Goal: Transaction & Acquisition: Obtain resource

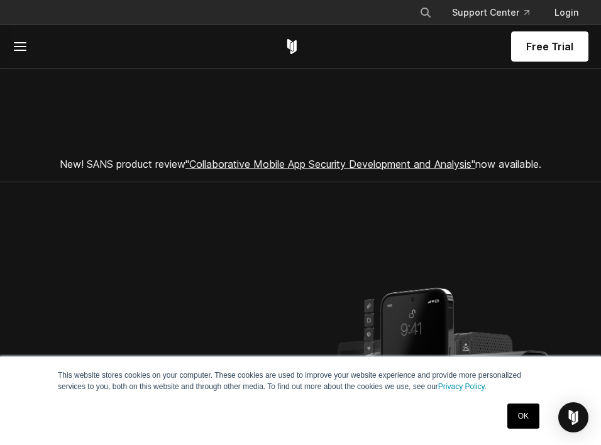
click at [229, 95] on section "New! SANS product review "Collaborative Mobile App Security Development and Ana…" at bounding box center [300, 114] width 601 height 136
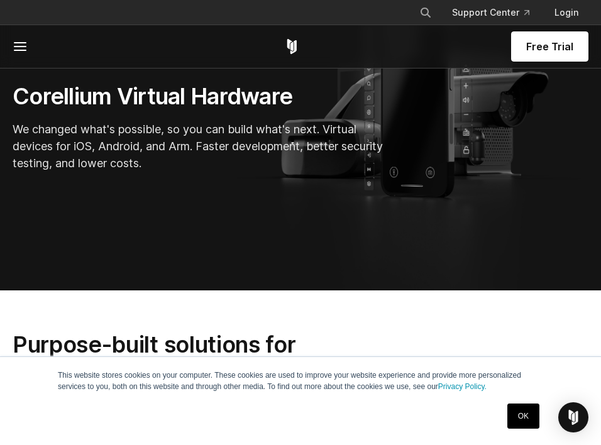
scroll to position [279, 0]
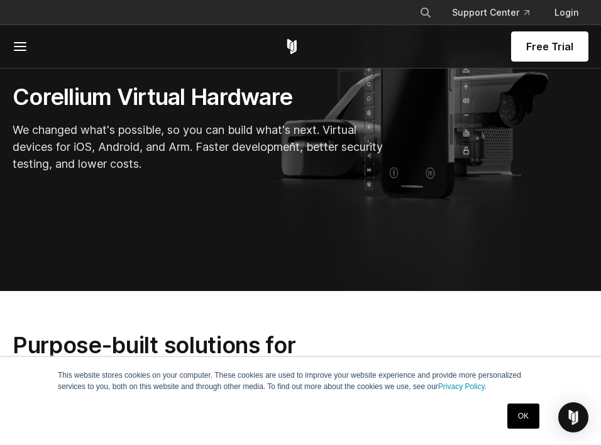
click at [556, 46] on span "Free Trial" at bounding box center [549, 46] width 47 height 15
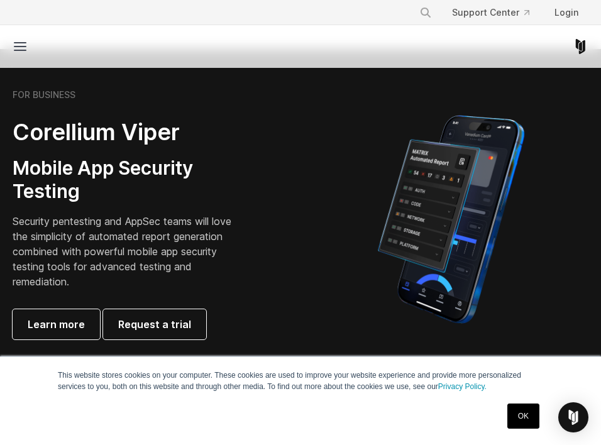
scroll to position [201, 0]
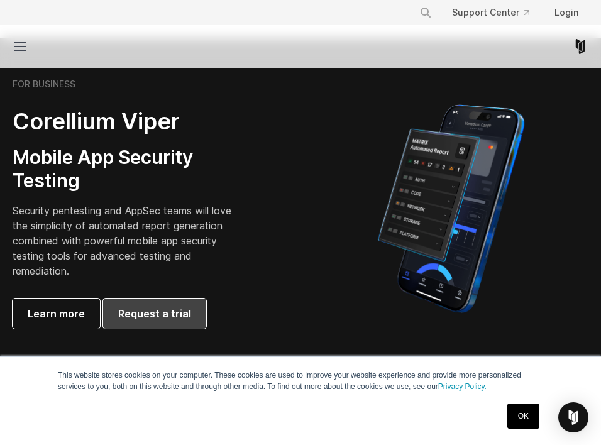
click at [150, 318] on span "Request a trial" at bounding box center [154, 313] width 73 height 15
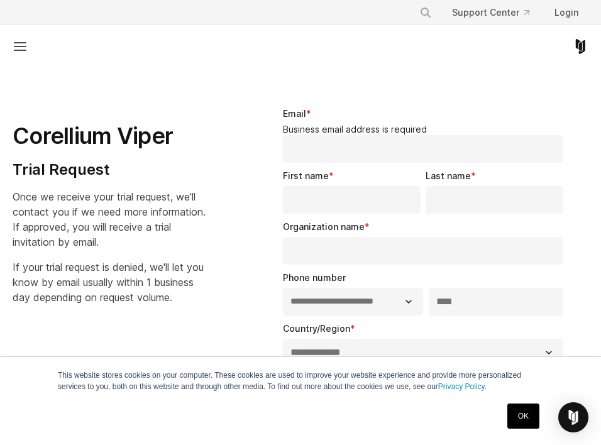
select select "**"
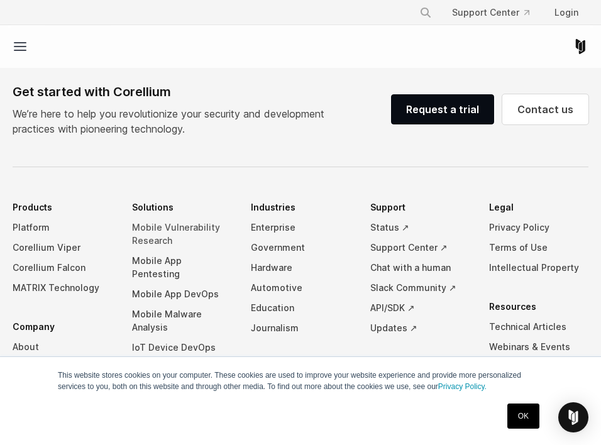
scroll to position [864, 0]
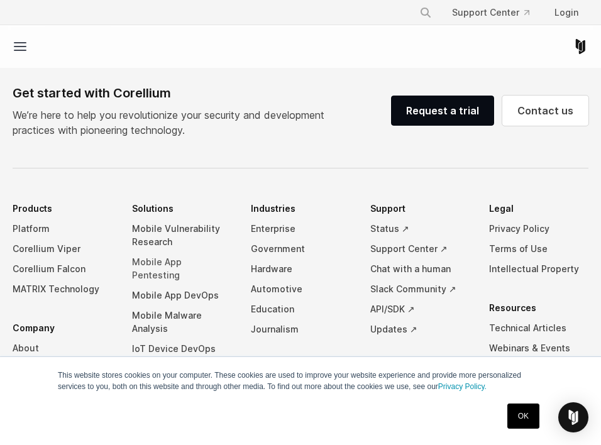
click at [195, 262] on link "Mobile App Pentesting" at bounding box center [181, 268] width 99 height 33
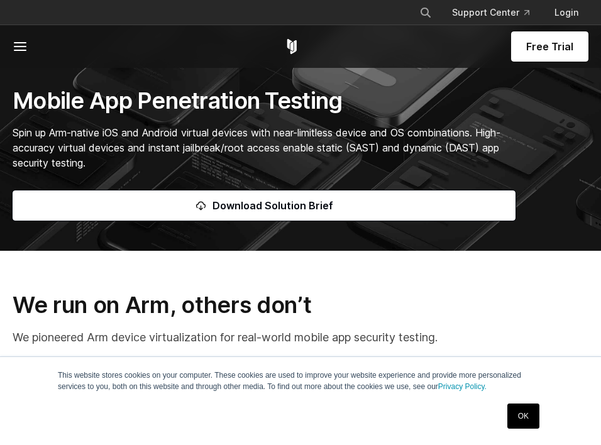
scroll to position [174, 0]
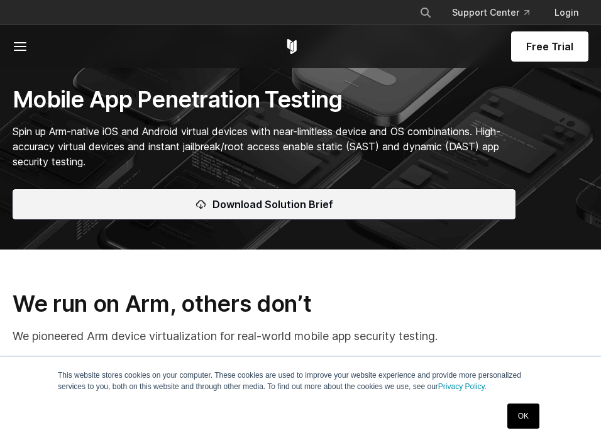
click at [274, 205] on span "Download Solution Brief" at bounding box center [273, 204] width 121 height 15
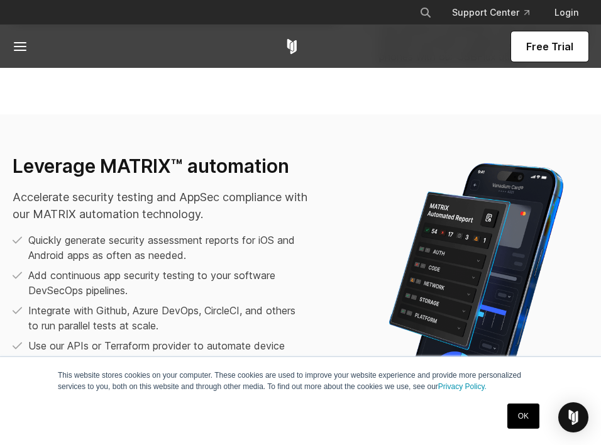
scroll to position [1588, 0]
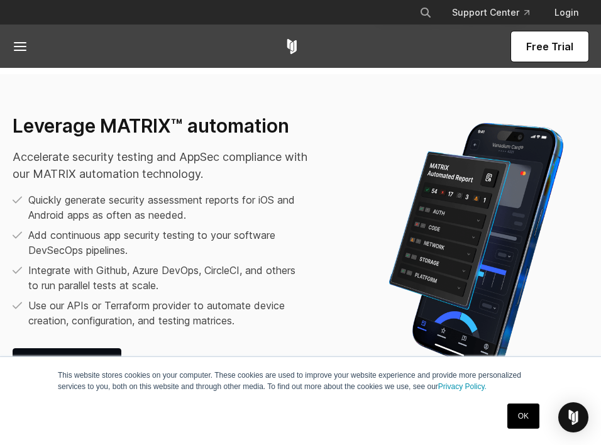
click at [547, 44] on span "Free Trial" at bounding box center [549, 46] width 47 height 15
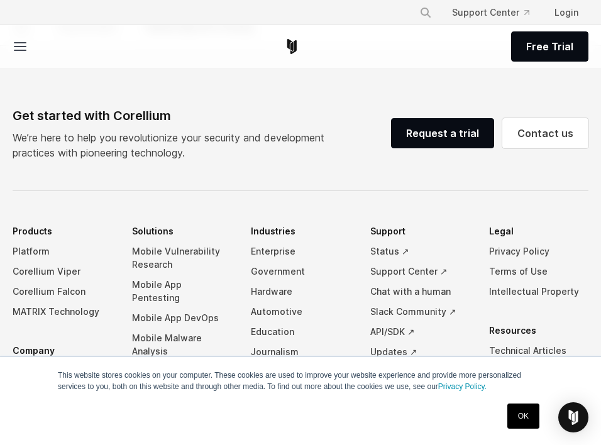
scroll to position [709, 0]
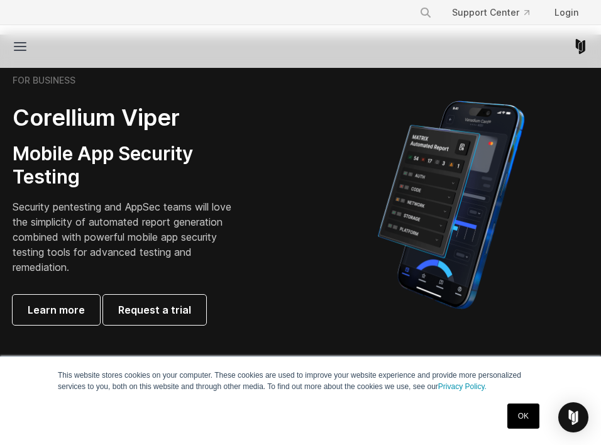
scroll to position [212, 0]
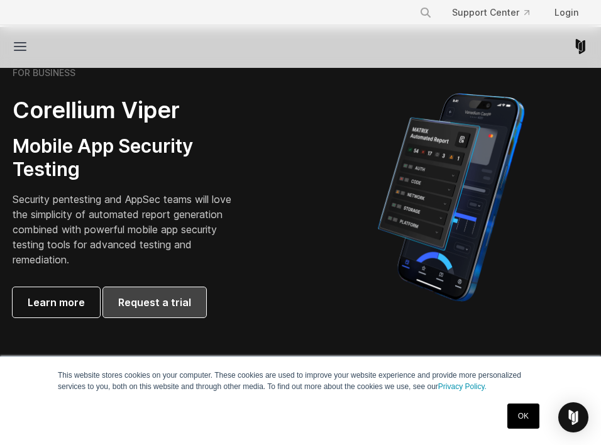
click at [144, 301] on span "Request a trial" at bounding box center [154, 302] width 73 height 15
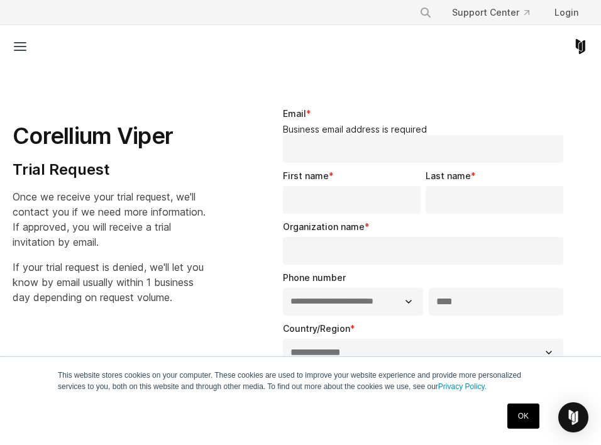
select select "**"
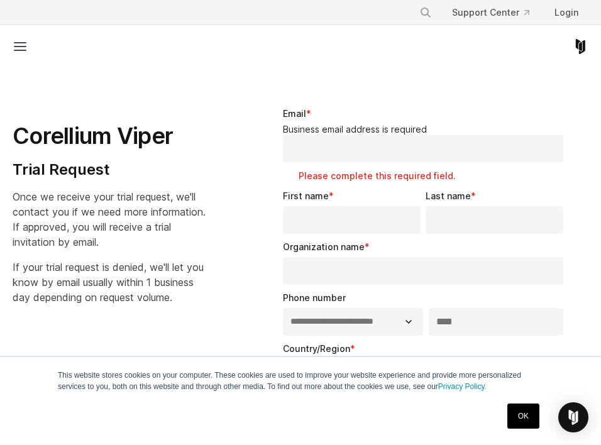
click at [394, 125] on legend "Business email address is required" at bounding box center [426, 129] width 286 height 11
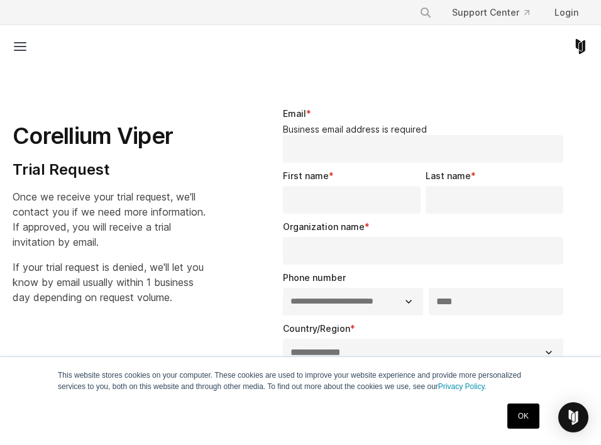
click at [384, 148] on input "Email *" at bounding box center [423, 149] width 280 height 28
click at [269, 194] on div "**********" at bounding box center [426, 448] width 326 height 722
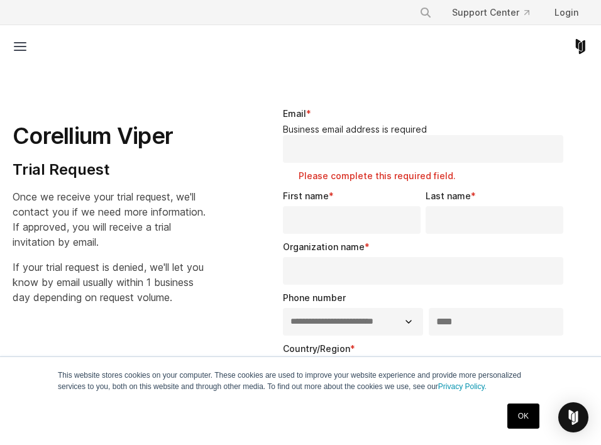
click at [382, 160] on input "Email *" at bounding box center [423, 149] width 280 height 28
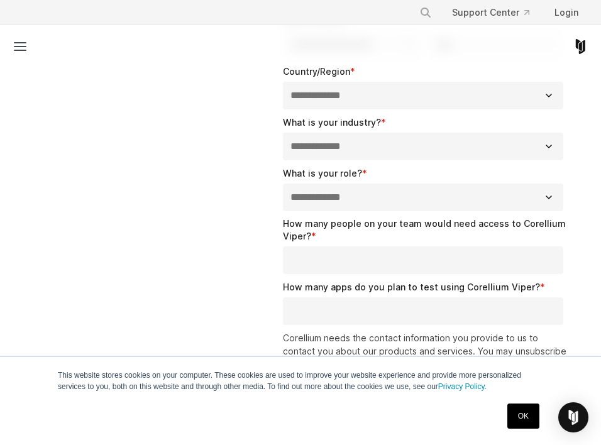
scroll to position [335, 0]
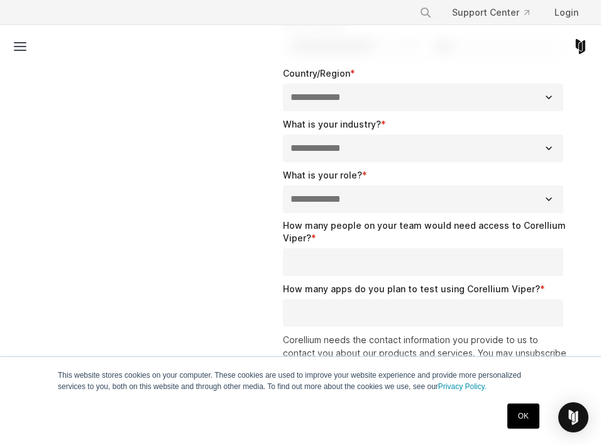
click at [230, 219] on div "**********" at bounding box center [300, 153] width 601 height 802
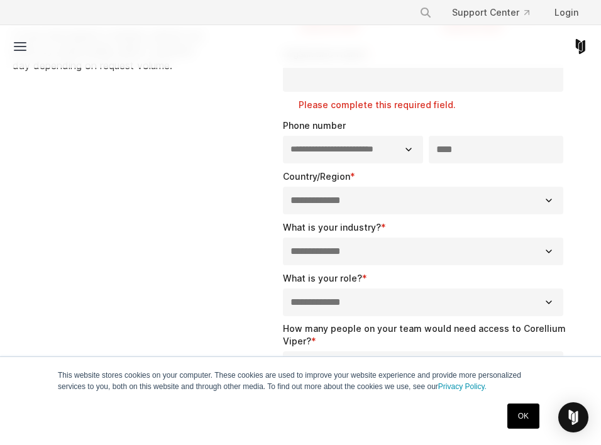
scroll to position [230, 0]
